Goal: Check status

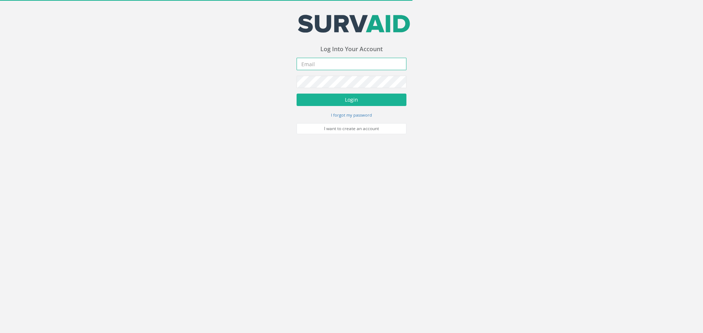
click at [349, 60] on input "email" at bounding box center [351, 64] width 110 height 12
click at [351, 64] on input "email" at bounding box center [351, 64] width 110 height 12
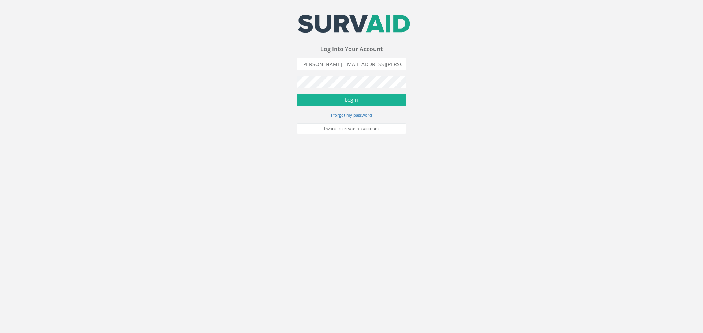
scroll to position [0, 1]
type input "[PERSON_NAME][EMAIL_ADDRESS][PERSON_NAME][DOMAIN_NAME]"
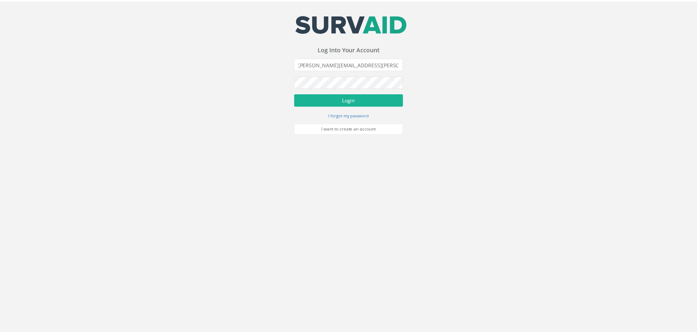
scroll to position [0, 0]
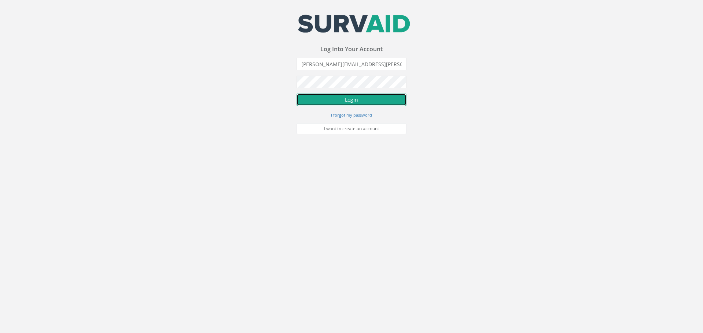
click at [355, 96] on button "Login" at bounding box center [351, 100] width 110 height 12
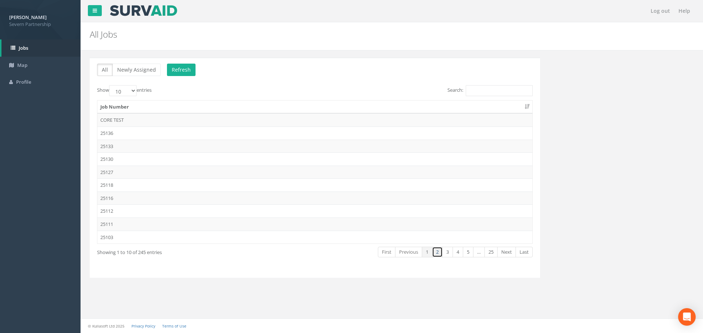
click at [437, 254] on link "2" at bounding box center [437, 252] width 11 height 11
click at [449, 252] on link "3" at bounding box center [447, 252] width 11 height 11
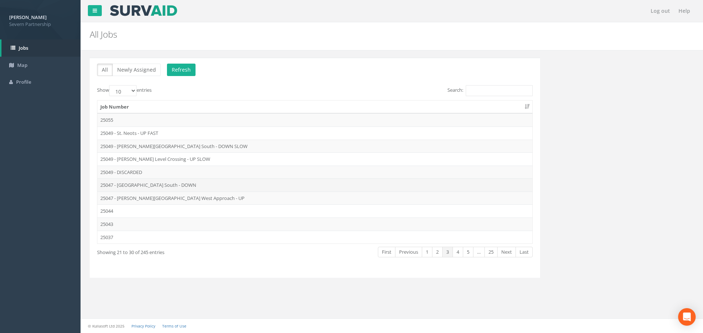
click at [157, 185] on td "25047 - [GEOGRAPHIC_DATA] South - DOWN" at bounding box center [314, 185] width 435 height 13
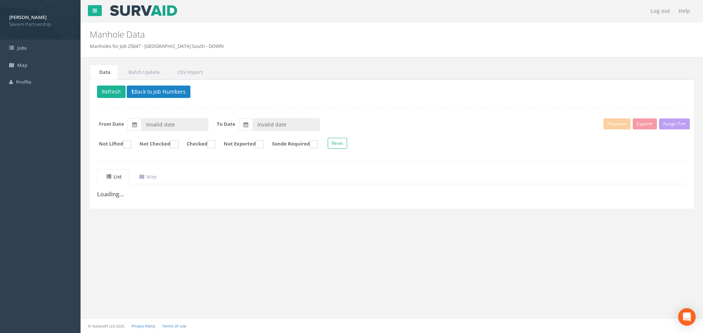
type input "[DATE]"
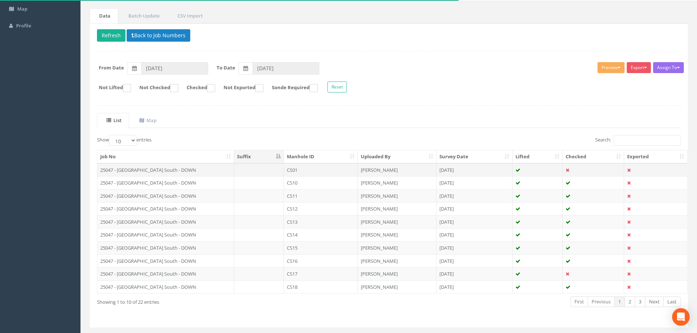
scroll to position [73, 0]
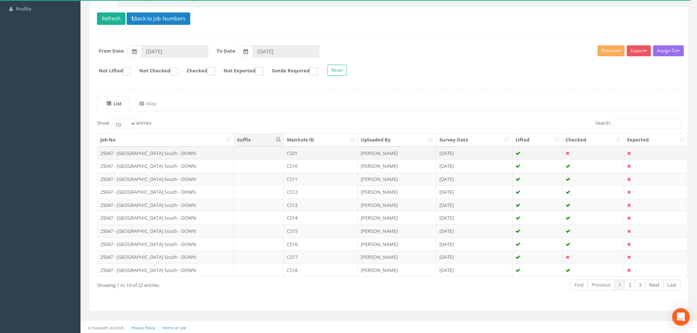
click at [580, 151] on td at bounding box center [593, 153] width 61 height 13
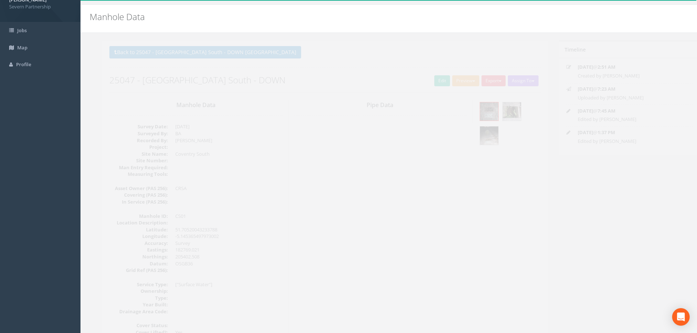
scroll to position [0, 0]
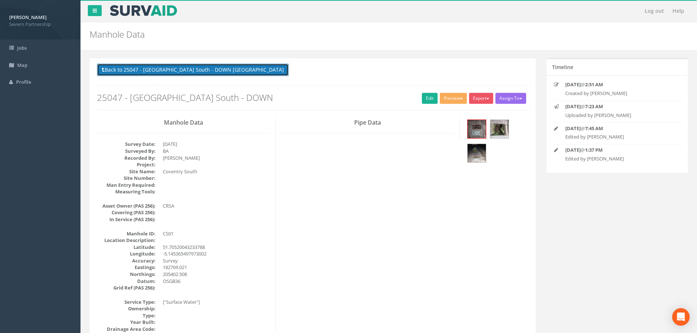
click at [171, 75] on button "Back to 25047 - [GEOGRAPHIC_DATA] South - DOWN [GEOGRAPHIC_DATA]" at bounding box center [193, 70] width 192 height 12
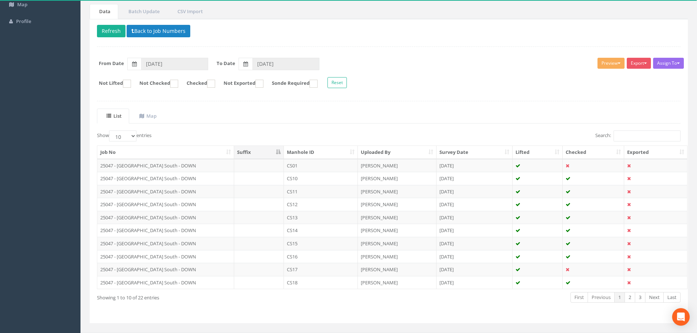
scroll to position [75, 0]
